Goal: Task Accomplishment & Management: Manage account settings

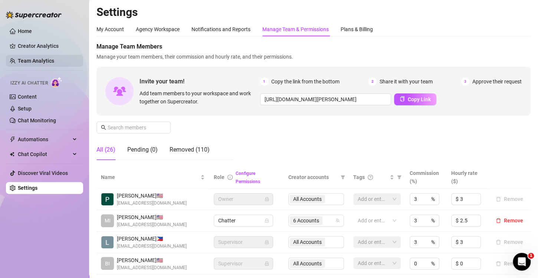
click at [43, 58] on link "Team Analytics" at bounding box center [36, 61] width 36 height 6
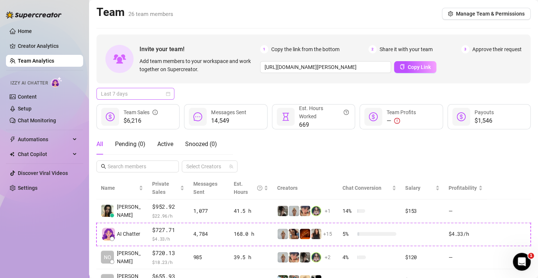
click at [172, 94] on div "Last 7 days" at bounding box center [136, 94] width 78 height 12
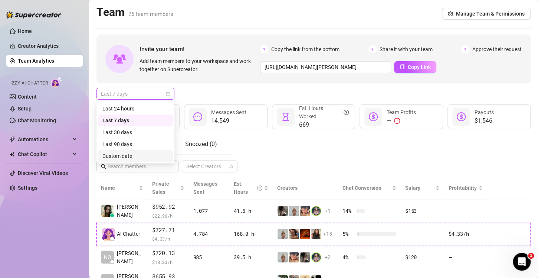
click at [141, 157] on div "Custom date" at bounding box center [135, 156] width 66 height 8
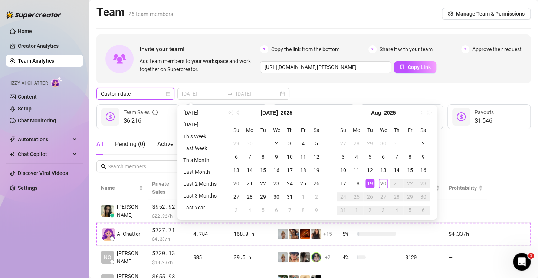
type input "[DATE]"
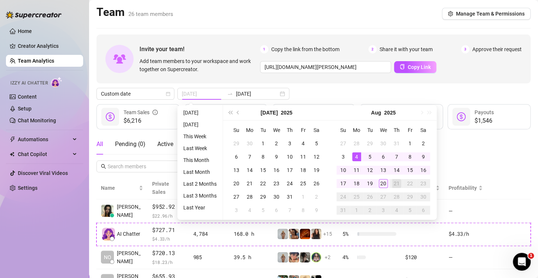
click at [355, 155] on div "4" at bounding box center [356, 157] width 9 height 9
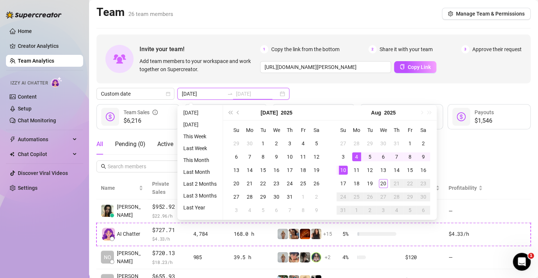
type input "[DATE]"
drag, startPoint x: 349, startPoint y: 165, endPoint x: 400, endPoint y: 89, distance: 91.8
click at [349, 165] on td "10" at bounding box center [343, 170] width 13 height 13
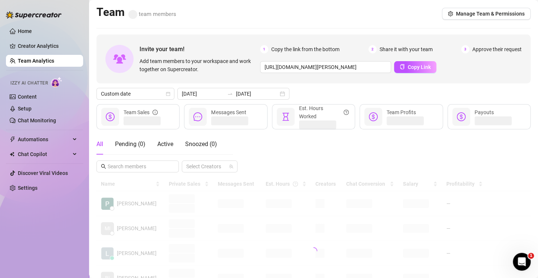
click at [415, 90] on div "Custom date [DATE] [DATE]" at bounding box center [314, 94] width 434 height 12
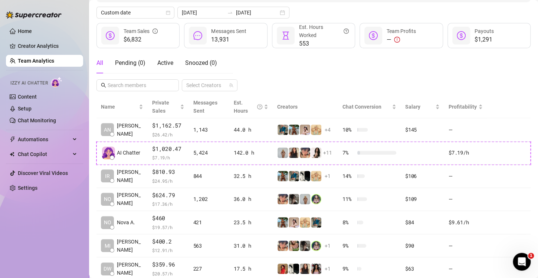
scroll to position [83, 0]
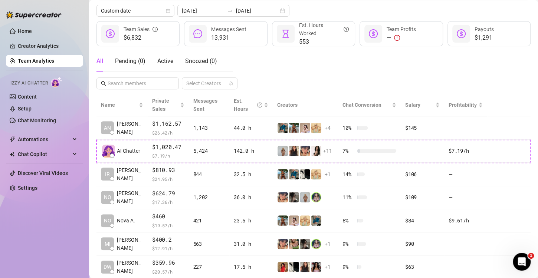
click at [306, 59] on div "All Pending ( 0 ) Active Snoozed ( 0 ) Select Creators" at bounding box center [314, 70] width 434 height 39
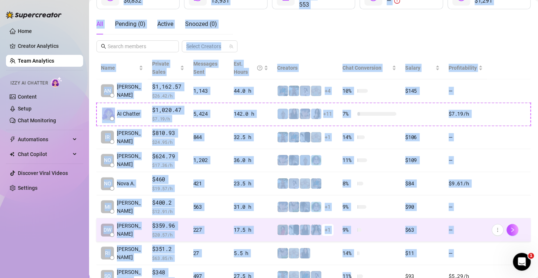
scroll to position [195, 0]
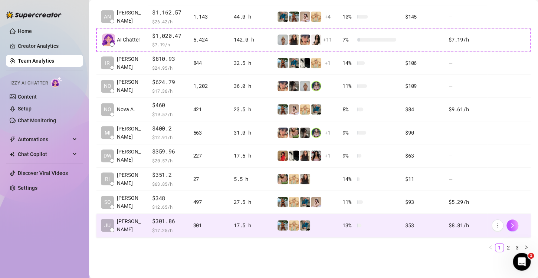
drag, startPoint x: 98, startPoint y: 13, endPoint x: 520, endPoint y: 230, distance: 474.9
click at [520, 230] on main "Team 26 team members Manage Team & Permissions Invite your team! Add team membe…" at bounding box center [313, 42] width 449 height 475
copy div "$6,832 Team Sales 13,931 Messages Sent 553 Est. Hours Worked — Team Profits $1,…"
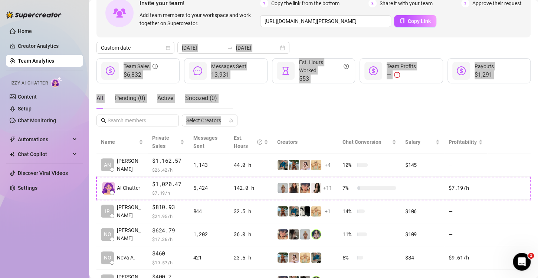
scroll to position [0, 0]
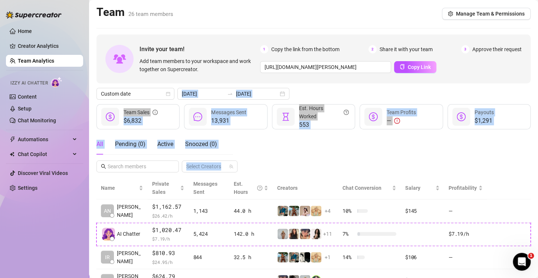
click at [312, 88] on div "Invite your team! Add team members to your workspace and work together on Super…" at bounding box center [314, 244] width 434 height 418
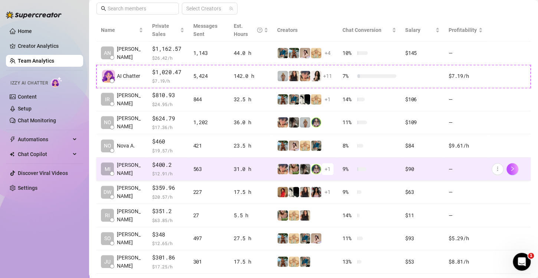
scroll to position [195, 0]
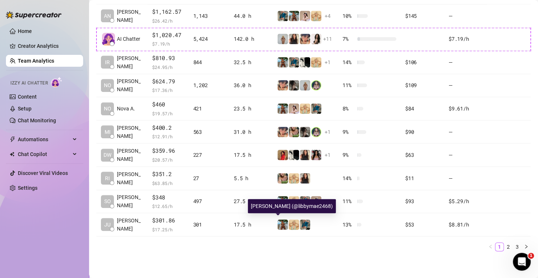
drag, startPoint x: 265, startPoint y: 242, endPoint x: 294, endPoint y: 244, distance: 28.3
click at [265, 243] on ul "1 2 3" at bounding box center [314, 247] width 434 height 9
click at [505, 247] on link "2" at bounding box center [509, 247] width 8 height 8
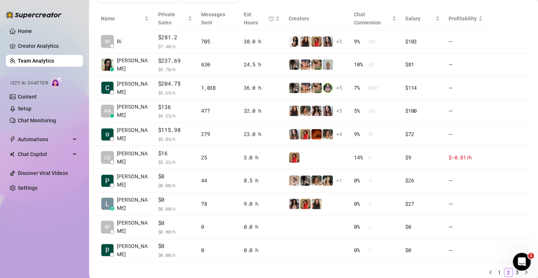
scroll to position [173, 0]
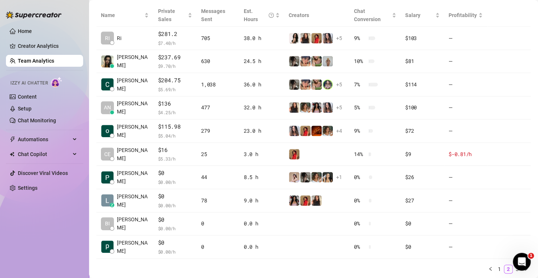
click at [271, 266] on ul "1 2 3" at bounding box center [314, 269] width 434 height 9
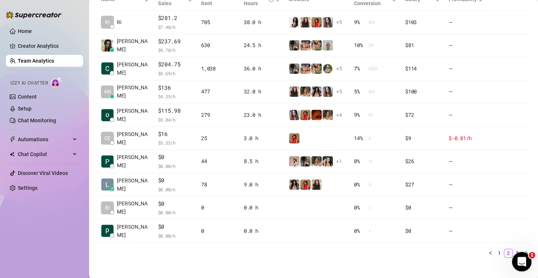
scroll to position [195, 0]
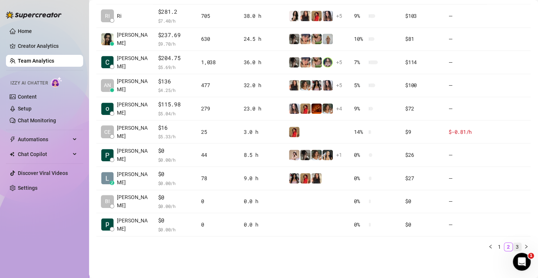
click at [514, 247] on link "3" at bounding box center [518, 247] width 8 height 8
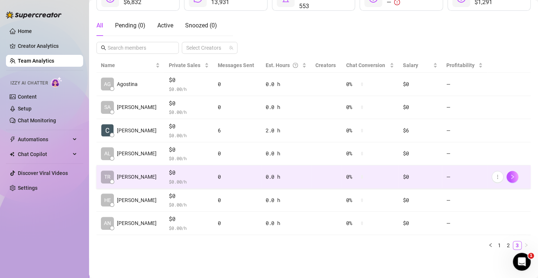
scroll to position [118, 0]
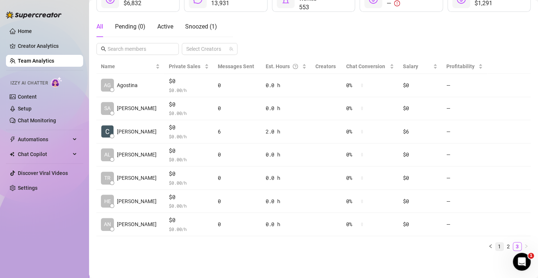
click at [496, 244] on link "1" at bounding box center [500, 247] width 8 height 8
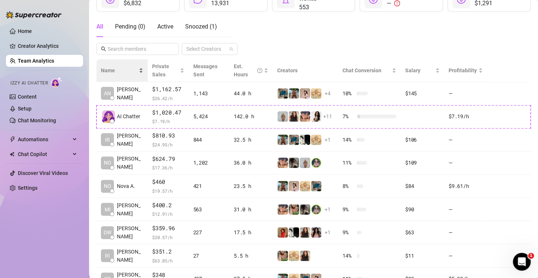
click at [134, 68] on div "Name" at bounding box center [122, 70] width 42 height 8
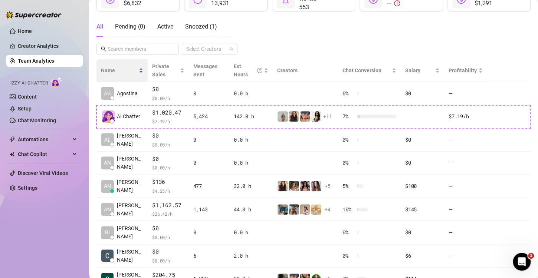
click at [134, 68] on div "Name" at bounding box center [122, 70] width 42 height 8
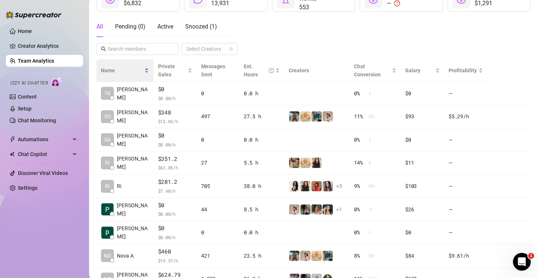
click at [134, 68] on div "Name" at bounding box center [125, 70] width 48 height 8
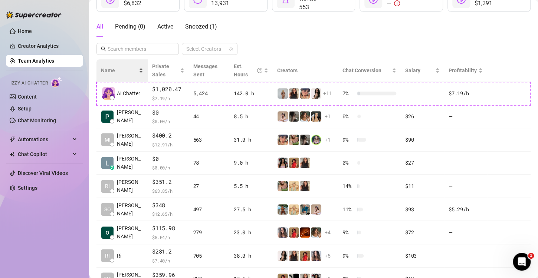
click at [134, 68] on div "Name" at bounding box center [122, 70] width 42 height 8
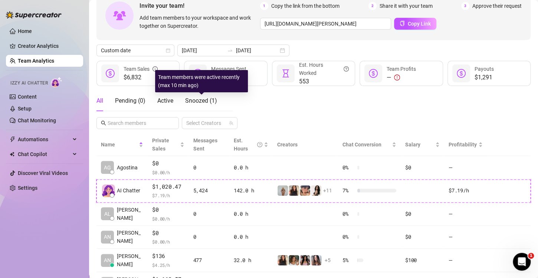
scroll to position [6, 0]
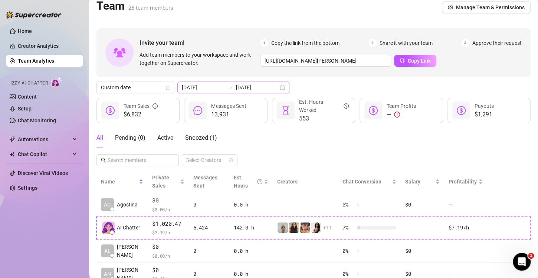
click at [275, 89] on div "[DATE] [DATE]" at bounding box center [233, 88] width 112 height 12
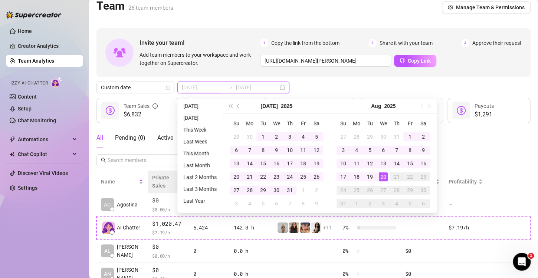
type input "[DATE]"
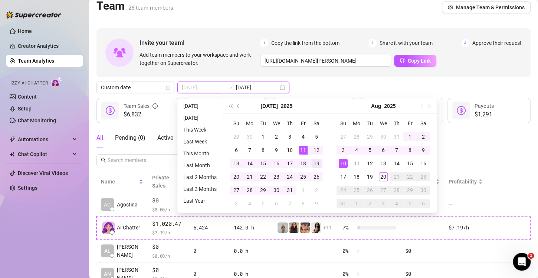
type input "[DATE]"
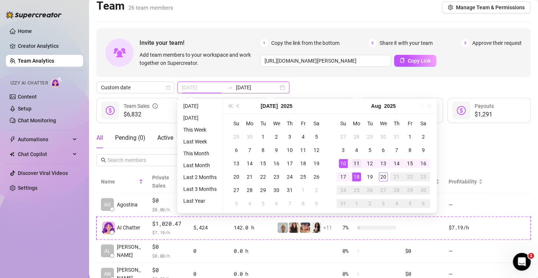
type input "[DATE]"
click at [355, 162] on div "11" at bounding box center [356, 163] width 9 height 9
type input "[DATE]"
click at [344, 176] on div "17" at bounding box center [343, 177] width 9 height 9
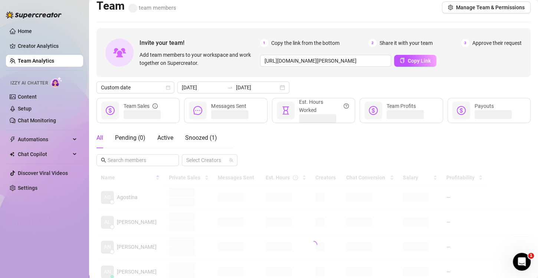
click at [309, 82] on div "Custom date [DATE] [DATE]" at bounding box center [314, 88] width 434 height 12
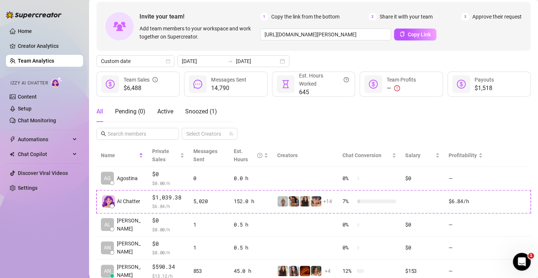
scroll to position [52, 0]
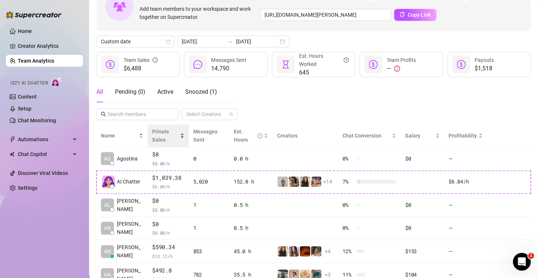
click at [176, 133] on div "Private Sales" at bounding box center [168, 136] width 32 height 16
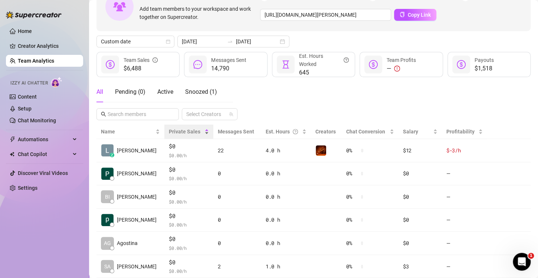
click at [190, 129] on div "Private Sales" at bounding box center [189, 132] width 40 height 8
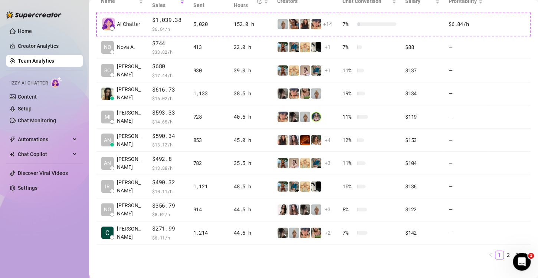
scroll to position [195, 0]
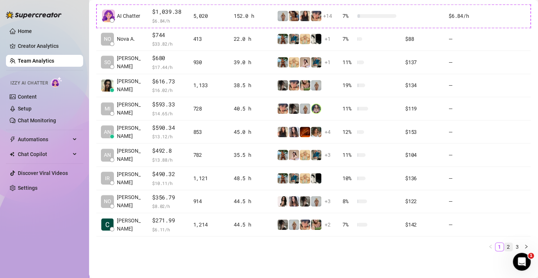
click at [505, 246] on link "2" at bounding box center [509, 247] width 8 height 8
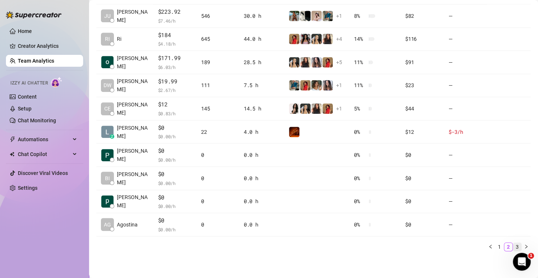
click at [514, 246] on link "3" at bounding box center [518, 247] width 8 height 8
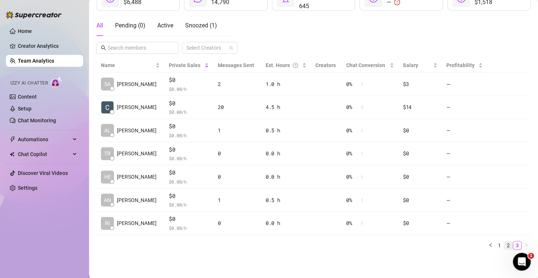
scroll to position [118, 0]
click at [505, 247] on link "2" at bounding box center [509, 247] width 8 height 8
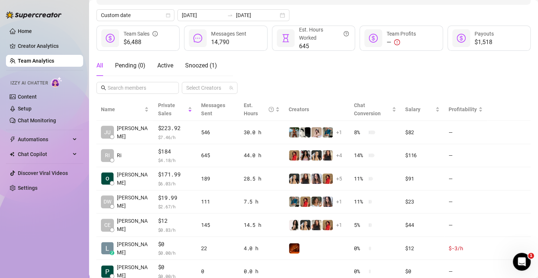
scroll to position [80, 0]
